Goal: Navigation & Orientation: Find specific page/section

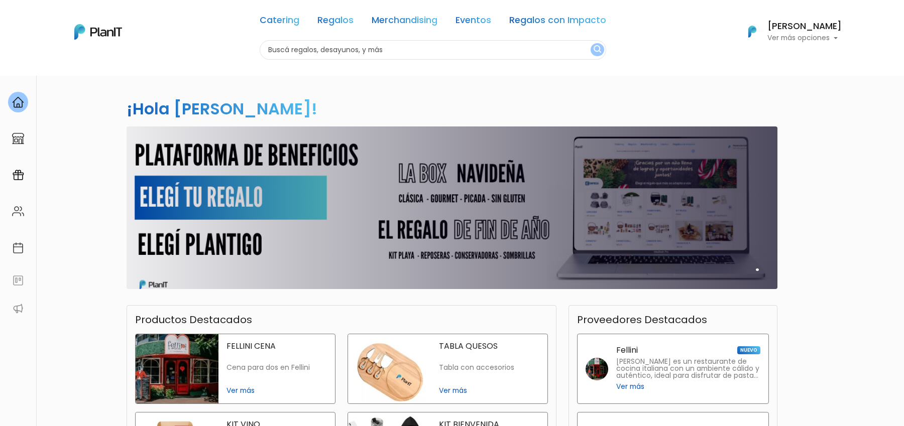
click at [477, 251] on div "." at bounding box center [452, 208] width 639 height 163
click at [758, 271] on h2 "." at bounding box center [757, 265] width 4 height 19
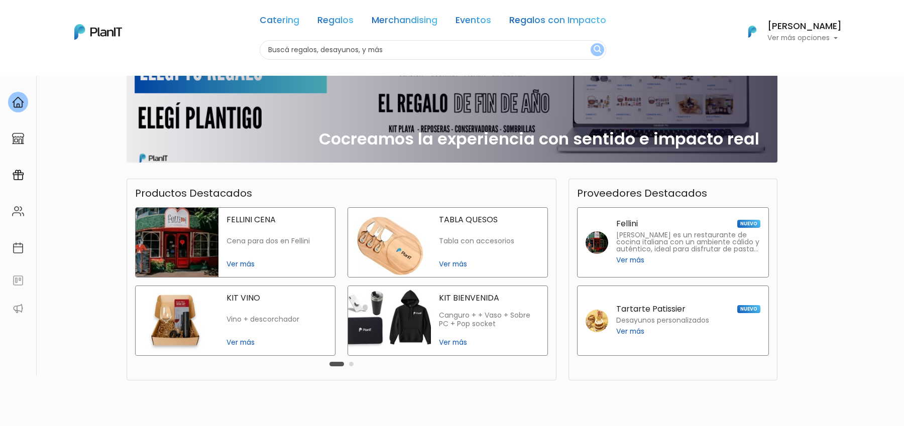
scroll to position [134, 0]
